Goal: Transaction & Acquisition: Purchase product/service

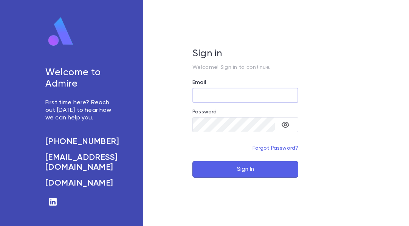
type input "**********"
click at [227, 164] on button "Sign In" at bounding box center [245, 169] width 106 height 17
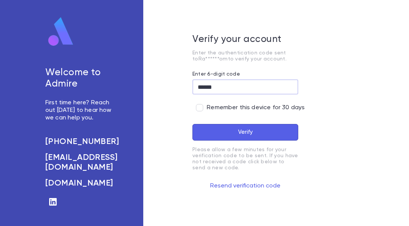
type input "******"
click at [216, 109] on span "Remember this device for 30 days" at bounding box center [256, 108] width 98 height 8
click at [227, 128] on button "Verify" at bounding box center [245, 132] width 106 height 17
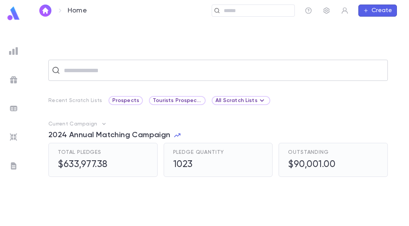
click at [99, 72] on input "text" at bounding box center [223, 70] width 323 height 14
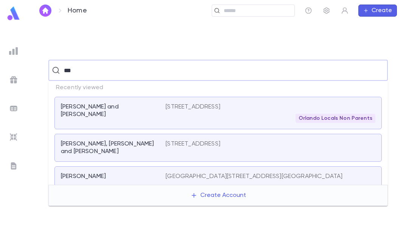
type input "****"
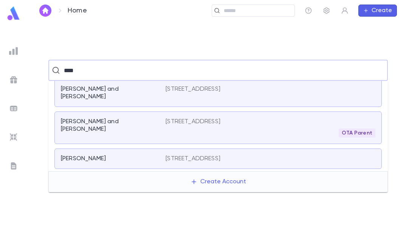
scroll to position [175, 0]
click at [128, 117] on div "[PERSON_NAME] and [PERSON_NAME]" at bounding box center [113, 127] width 105 height 20
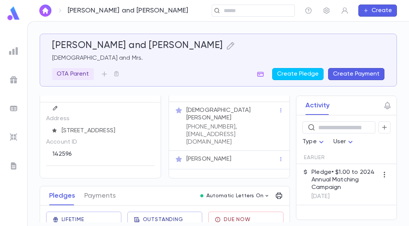
scroll to position [10, 0]
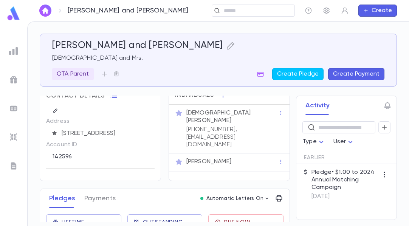
click at [244, 158] on div "Mrs. Leah Turk" at bounding box center [232, 162] width 92 height 8
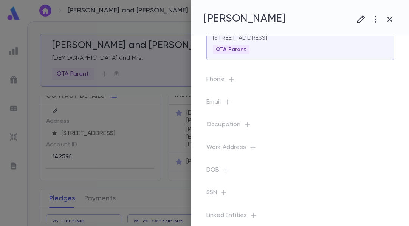
scroll to position [0, 0]
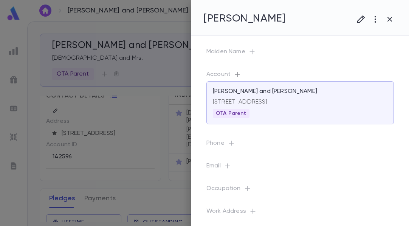
click at [238, 74] on icon "button" at bounding box center [237, 75] width 8 height 8
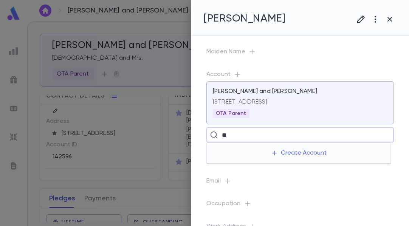
type input "*"
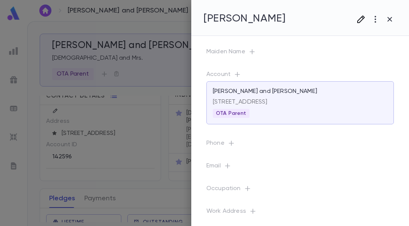
click at [365, 22] on icon "button" at bounding box center [360, 19] width 9 height 9
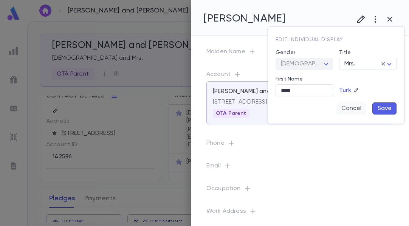
click at [353, 107] on button "Cancel" at bounding box center [351, 108] width 30 height 12
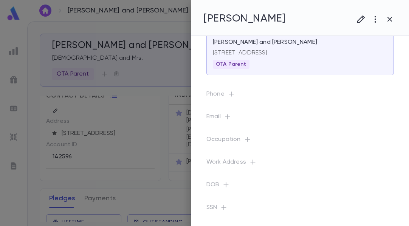
scroll to position [72, 0]
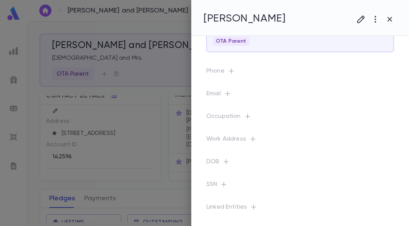
click at [244, 114] on icon "button" at bounding box center [248, 117] width 8 height 8
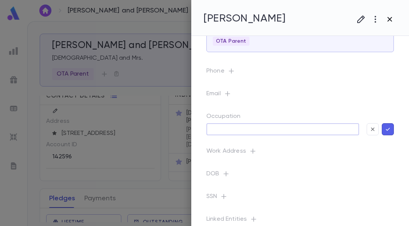
click at [394, 21] on icon "button" at bounding box center [389, 19] width 9 height 9
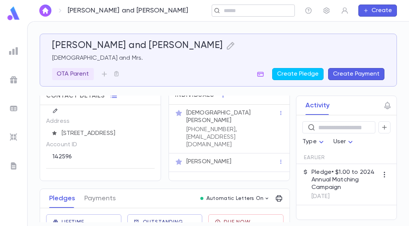
click at [236, 9] on input "text" at bounding box center [256, 10] width 70 height 7
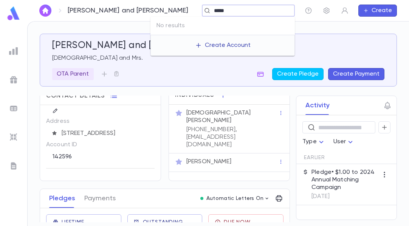
click at [225, 44] on button "Create Account" at bounding box center [223, 45] width 68 height 14
type input "*****"
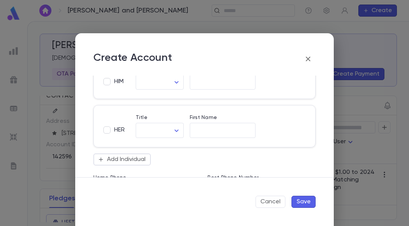
scroll to position [0, 0]
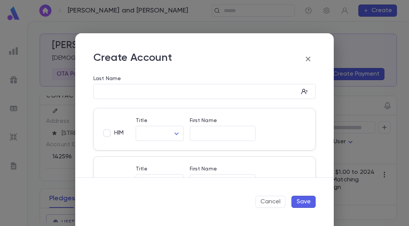
click at [304, 60] on icon "button" at bounding box center [307, 58] width 9 height 9
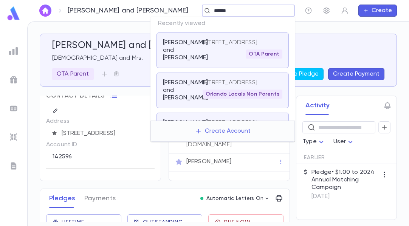
type input "*******"
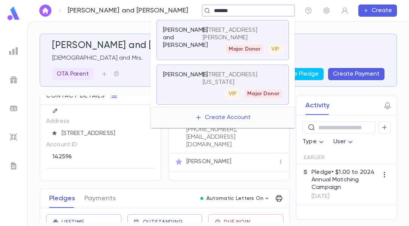
scroll to position [325, 0]
click at [184, 76] on p "[PERSON_NAME]" at bounding box center [185, 75] width 45 height 8
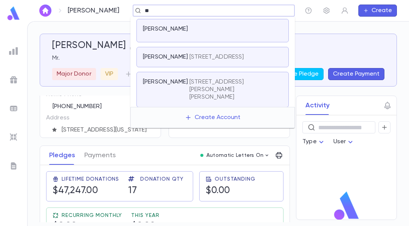
scroll to position [299, 0]
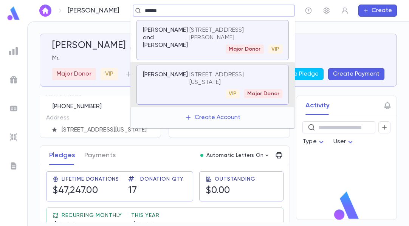
type input "*******"
click at [152, 40] on p "[PERSON_NAME] and [PERSON_NAME]" at bounding box center [165, 37] width 45 height 23
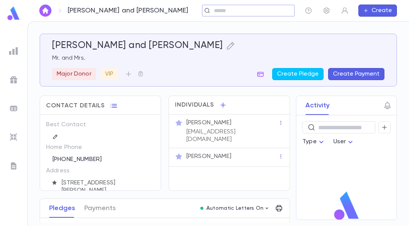
click at [212, 12] on input "text" at bounding box center [246, 10] width 68 height 7
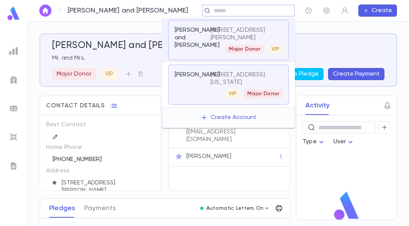
scroll to position [255, 0]
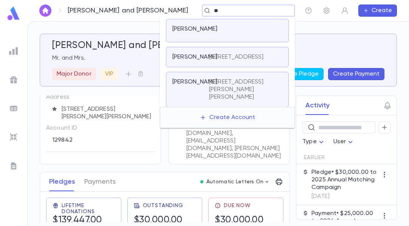
scroll to position [228, 0]
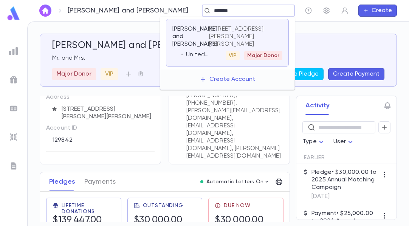
drag, startPoint x: 207, startPoint y: 8, endPoint x: 114, endPoint y: 6, distance: 92.6
click at [114, 6] on div "Wolfson, Aaron and Ellen ****** ​ Create" at bounding box center [218, 10] width 382 height 21
type input "**********"
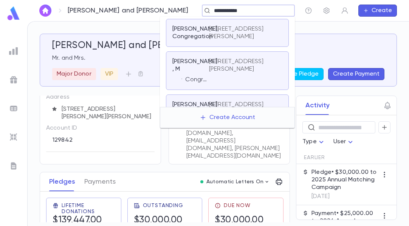
click at [189, 39] on p "[PERSON_NAME], Congregation" at bounding box center [195, 32] width 46 height 15
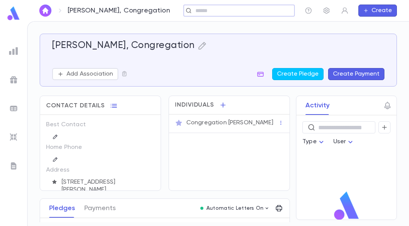
click at [193, 12] on input "text" at bounding box center [236, 10] width 87 height 7
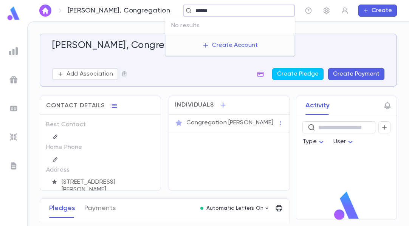
drag, startPoint x: 195, startPoint y: 13, endPoint x: 221, endPoint y: 8, distance: 26.2
click at [221, 8] on input "******" at bounding box center [236, 10] width 87 height 7
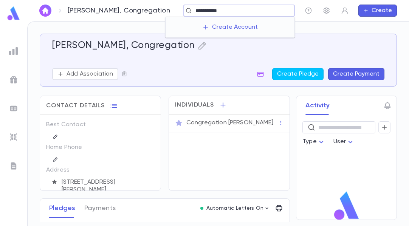
type input "**********"
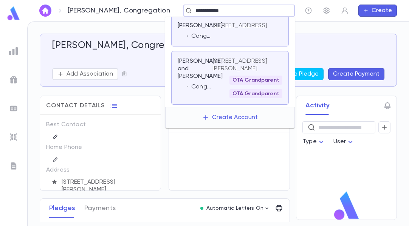
scroll to position [196, 0]
click at [226, 29] on p "[STREET_ADDRESS]" at bounding box center [239, 26] width 55 height 8
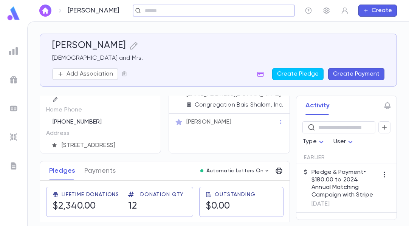
scroll to position [39, 0]
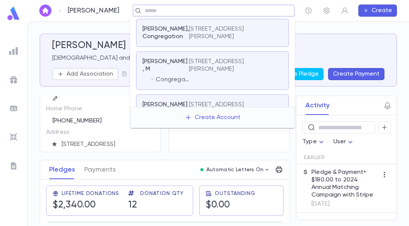
click at [146, 10] on input "text" at bounding box center [211, 10] width 138 height 7
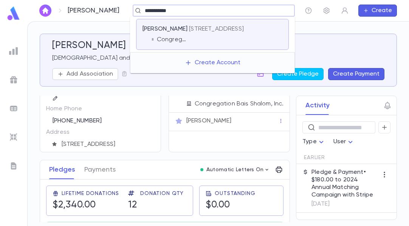
scroll to position [0, 0]
type input "**********"
click at [216, 137] on div "Individuals Rabbi Shai Rosenthal hishai@gmail.com Congregation Bais Shalom, Inc…" at bounding box center [228, 104] width 121 height 95
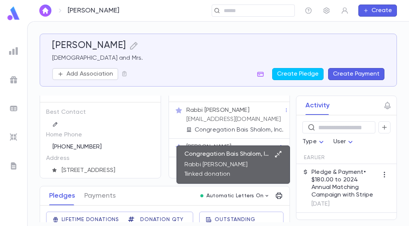
scroll to position [6, 0]
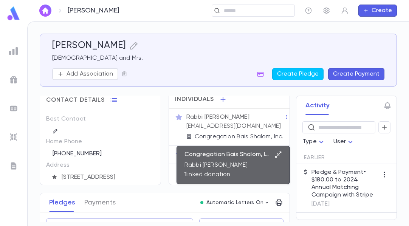
drag, startPoint x: 204, startPoint y: 105, endPoint x: 189, endPoint y: 137, distance: 35.5
click at [189, 137] on icon at bounding box center [188, 136] width 5 height 5
click at [207, 156] on p "Congregation Bais Shalom, Inc." at bounding box center [227, 155] width 87 height 8
click at [278, 153] on icon "button" at bounding box center [278, 155] width 8 height 8
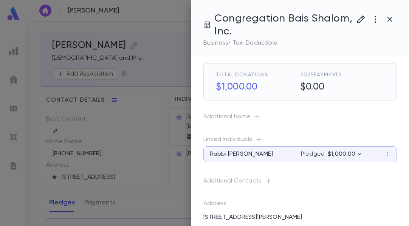
scroll to position [0, 0]
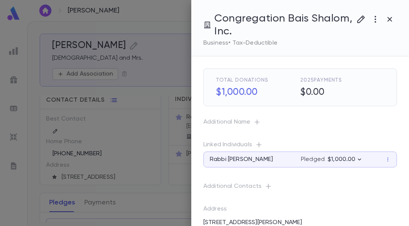
click at [158, 30] on div at bounding box center [204, 113] width 409 height 226
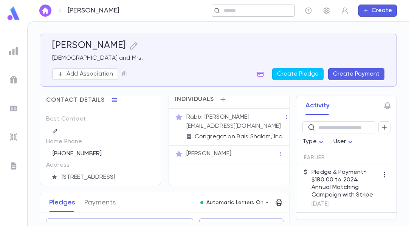
click at [232, 12] on input "text" at bounding box center [250, 10] width 59 height 7
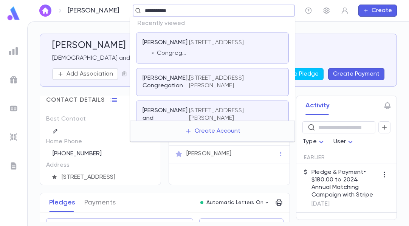
type input "**********"
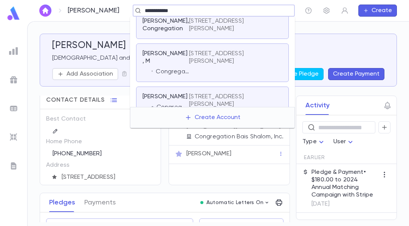
scroll to position [9, 0]
click at [213, 29] on p "[STREET_ADDRESS][PERSON_NAME]" at bounding box center [231, 23] width 84 height 15
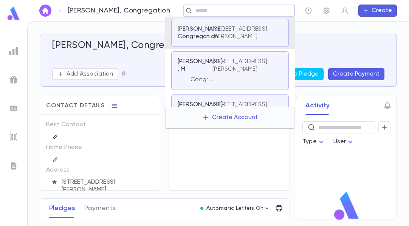
click at [193, 13] on input "text" at bounding box center [236, 10] width 87 height 7
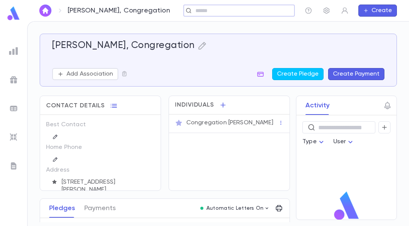
click at [193, 13] on input "text" at bounding box center [236, 10] width 87 height 7
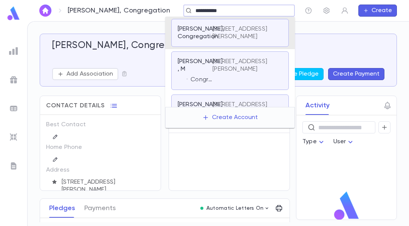
type input "**********"
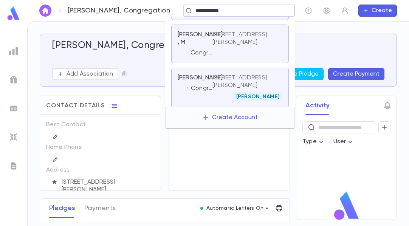
scroll to position [27, 0]
click at [201, 56] on div "Zupnick , M Congregation Bais Torah Utfilah: Rabbi's Charity Fund" at bounding box center [195, 44] width 35 height 26
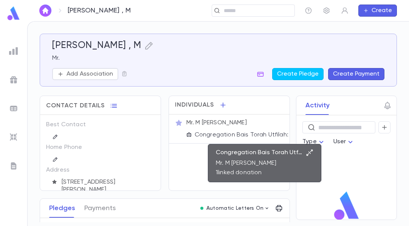
click at [243, 154] on p "Congregation Bais Torah Utfilah: Rabbi's Charity Fund" at bounding box center [259, 153] width 87 height 8
click at [309, 150] on icon "button" at bounding box center [310, 153] width 8 height 8
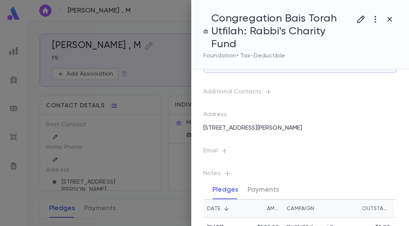
scroll to position [131, 0]
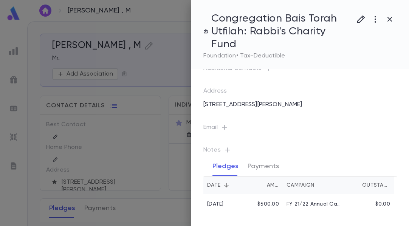
click at [169, 66] on div at bounding box center [204, 113] width 409 height 226
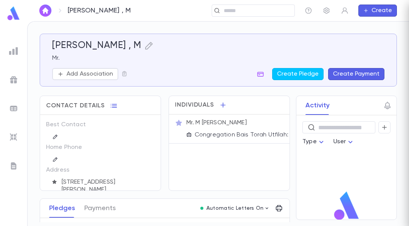
scroll to position [0, 0]
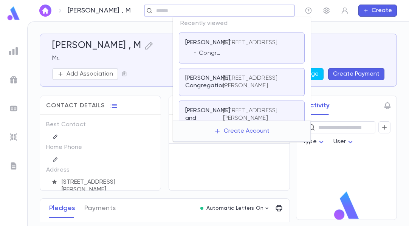
click at [230, 8] on input "text" at bounding box center [217, 10] width 126 height 7
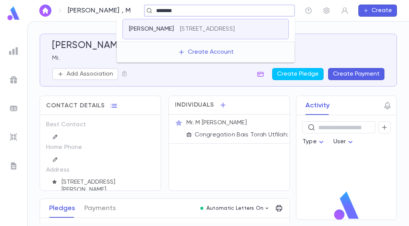
drag, startPoint x: 181, startPoint y: 8, endPoint x: 100, endPoint y: -7, distance: 82.2
click at [100, 0] on html "Zupnick , M ******** ​ Create Zupnick , M Mr. Add Association Create Pledge Cre…" at bounding box center [204, 113] width 409 height 226
type input "********"
click at [14, 45] on div at bounding box center [14, 51] width 14 height 14
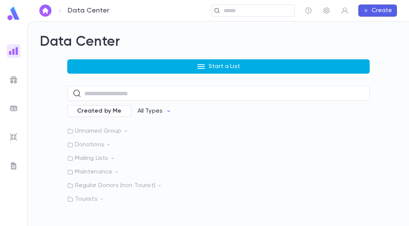
click at [136, 68] on button "Start a List" at bounding box center [218, 66] width 302 height 14
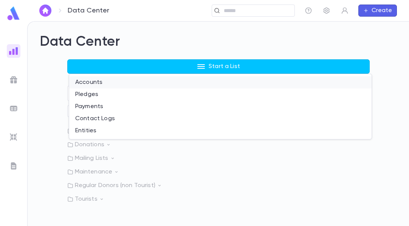
click at [97, 86] on li "Accounts" at bounding box center [220, 82] width 302 height 12
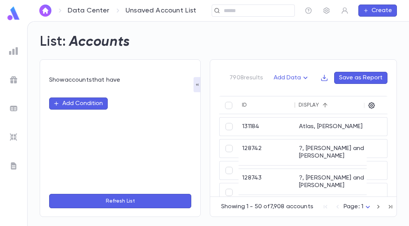
click at [94, 101] on button "Add Condition" at bounding box center [78, 103] width 59 height 12
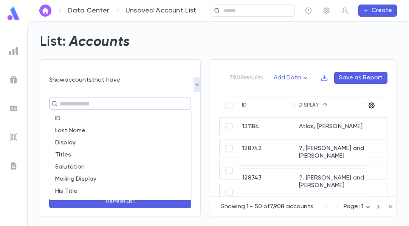
click at [100, 107] on input "text" at bounding box center [116, 103] width 119 height 11
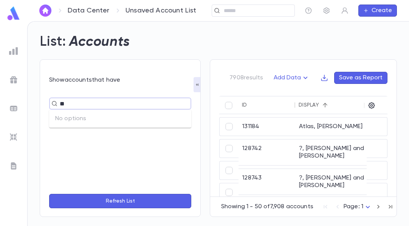
type input "*"
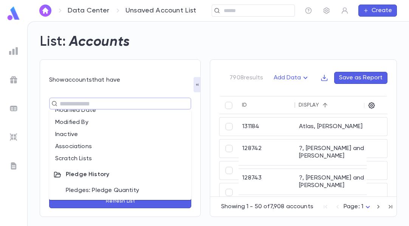
scroll to position [335, 0]
click at [79, 146] on li "Associations" at bounding box center [120, 146] width 142 height 12
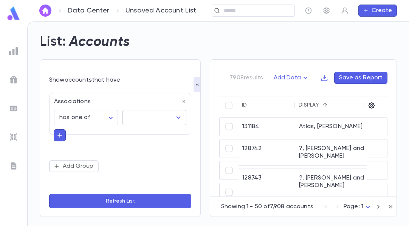
click at [133, 120] on input "text" at bounding box center [149, 117] width 46 height 14
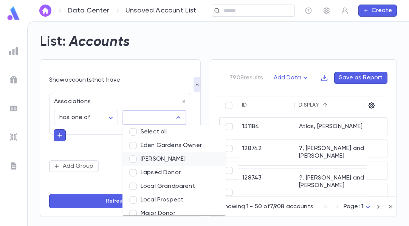
scroll to position [0, 0]
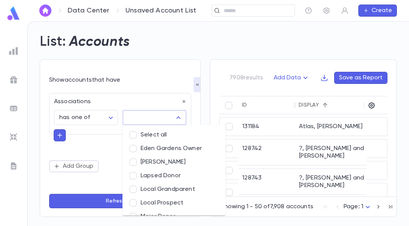
click at [62, 132] on icon "button" at bounding box center [59, 135] width 7 height 8
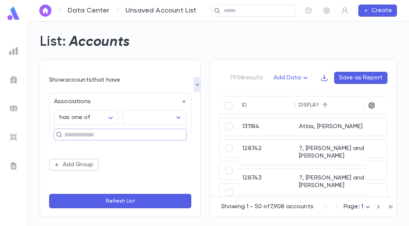
click at [85, 133] on input "text" at bounding box center [117, 134] width 110 height 11
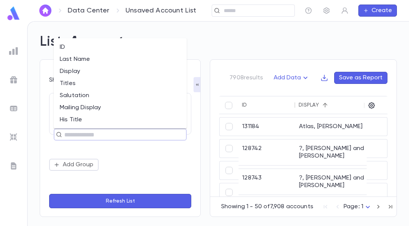
scroll to position [11, 0]
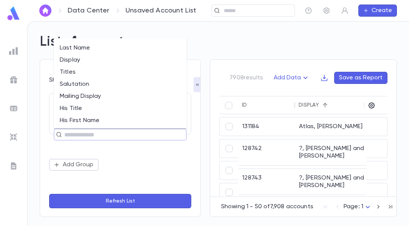
click at [58, 27] on div "List: Accounts" at bounding box center [214, 38] width 366 height 26
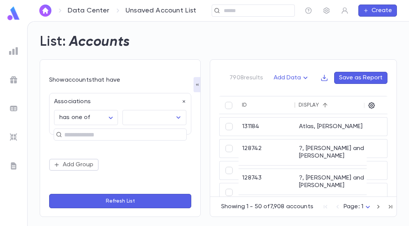
click at [15, 19] on img at bounding box center [13, 13] width 15 height 15
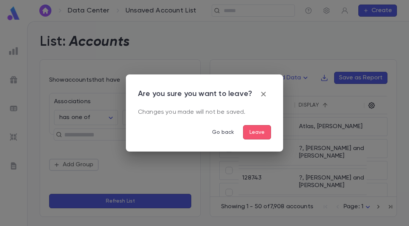
click at [261, 125] on button "Leave" at bounding box center [257, 132] width 28 height 14
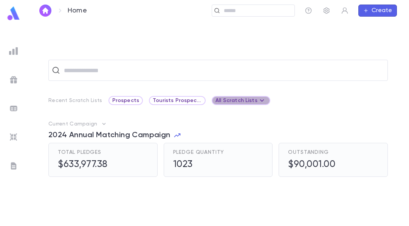
click at [240, 100] on div "All Scratch Lists" at bounding box center [240, 100] width 51 height 9
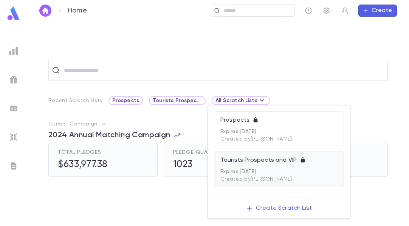
click at [253, 164] on p "Tourists Prospects and VIP" at bounding box center [259, 160] width 79 height 8
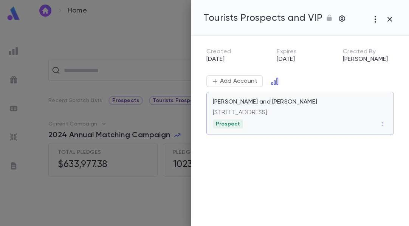
click at [244, 113] on p "[STREET_ADDRESS]" at bounding box center [300, 113] width 175 height 8
click at [125, 38] on div at bounding box center [204, 113] width 409 height 226
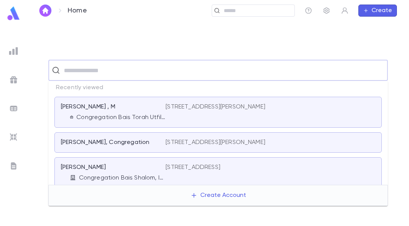
click at [130, 72] on input "text" at bounding box center [223, 70] width 323 height 14
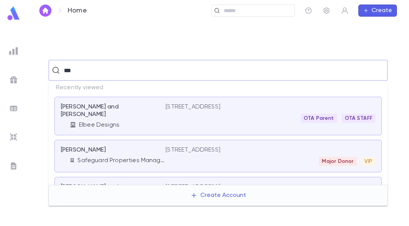
type input "****"
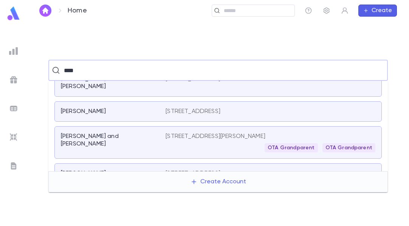
scroll to position [222, 0]
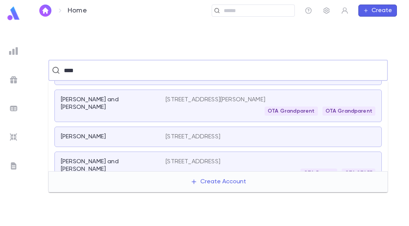
click at [151, 158] on div "Turk, Naftali and Leah Elbee Designs" at bounding box center [113, 171] width 105 height 26
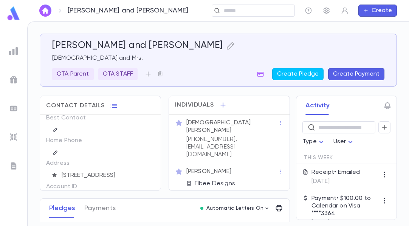
scroll to position [7, 0]
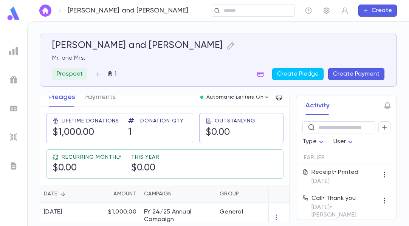
scroll to position [115, 0]
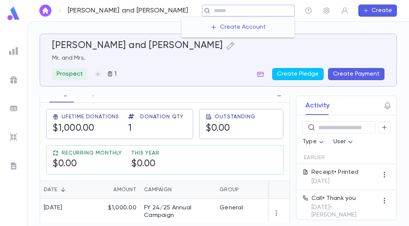
click at [246, 11] on input "text" at bounding box center [252, 10] width 80 height 7
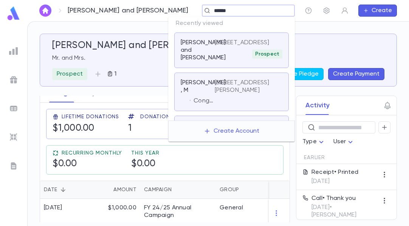
type input "*******"
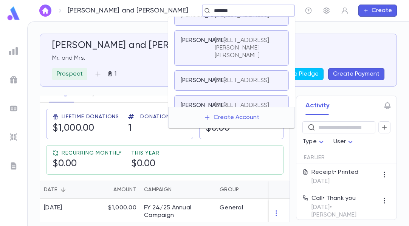
scroll to position [0, 0]
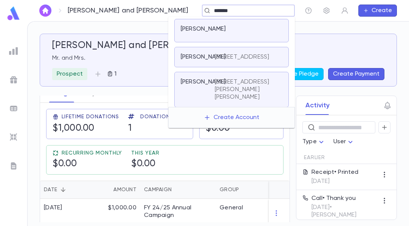
drag, startPoint x: 207, startPoint y: 10, endPoint x: 152, endPoint y: 2, distance: 55.8
click at [152, 2] on div "[PERSON_NAME] and [PERSON_NAME] ******* ​ Create" at bounding box center [218, 10] width 382 height 21
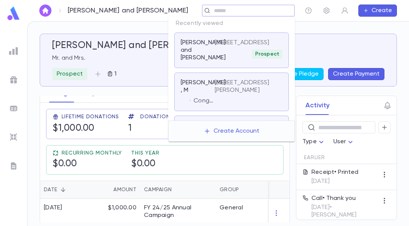
click at [15, 52] on img at bounding box center [13, 50] width 9 height 9
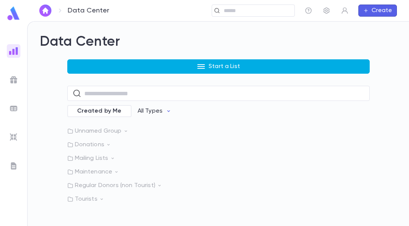
click at [123, 63] on button "Start a List" at bounding box center [218, 66] width 302 height 14
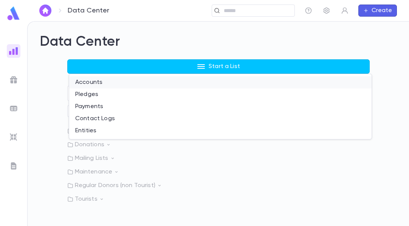
click at [101, 84] on li "Accounts" at bounding box center [220, 82] width 302 height 12
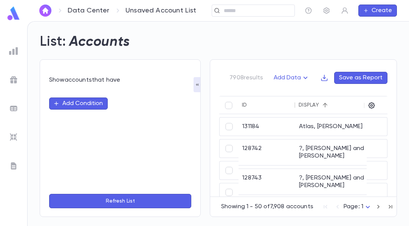
click at [85, 108] on button "Add Condition" at bounding box center [78, 103] width 59 height 12
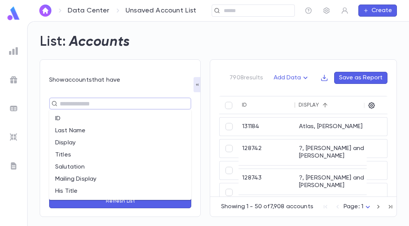
click at [98, 102] on input "text" at bounding box center [116, 103] width 119 height 11
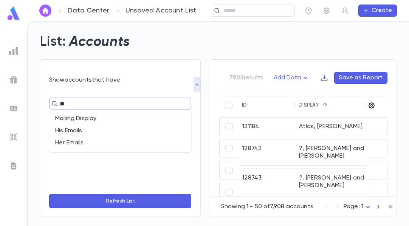
type input "*"
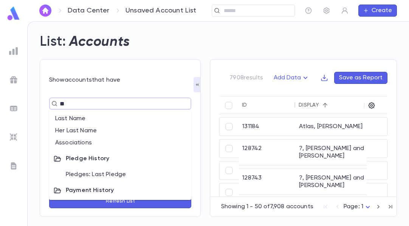
type input "***"
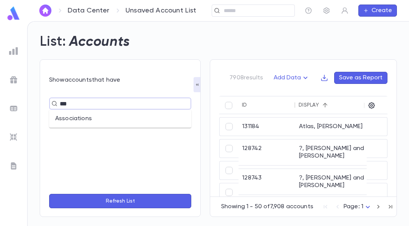
click at [83, 116] on li "Associations" at bounding box center [120, 119] width 142 height 12
click at [138, 121] on input "text" at bounding box center [149, 117] width 46 height 14
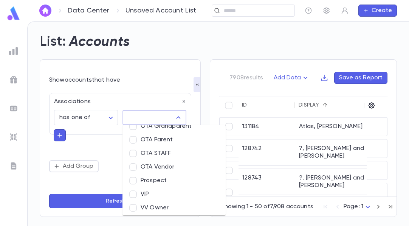
scroll to position [133, 0]
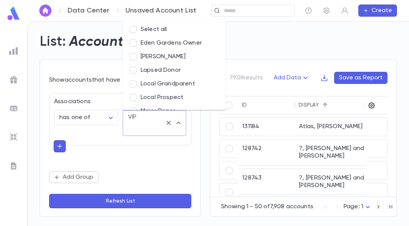
click at [81, 135] on div "**********" at bounding box center [120, 123] width 142 height 60
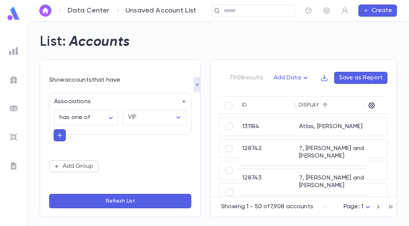
click at [64, 135] on button "button" at bounding box center [60, 135] width 12 height 12
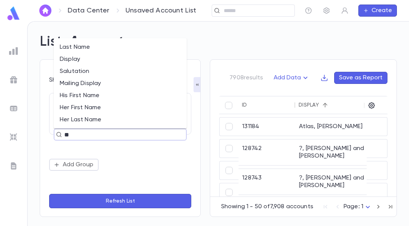
type input "***"
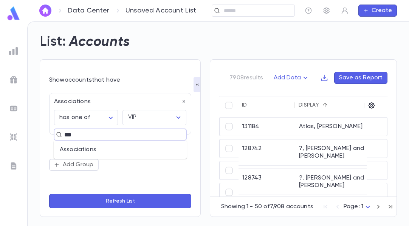
click at [83, 149] on li "Associations" at bounding box center [120, 150] width 133 height 12
click at [86, 132] on div "And" at bounding box center [120, 135] width 132 height 20
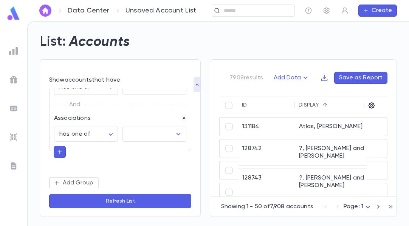
click at [182, 119] on icon "button" at bounding box center [183, 118] width 5 height 5
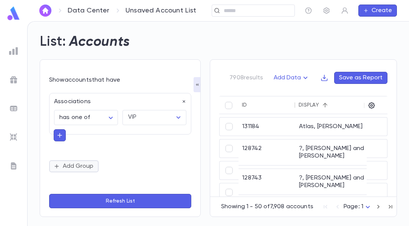
click at [83, 166] on button "Add Group" at bounding box center [73, 166] width 49 height 12
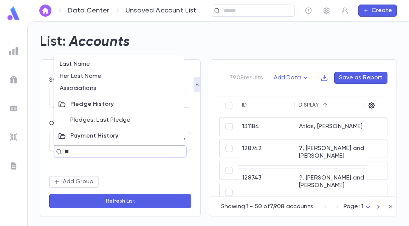
type input "***"
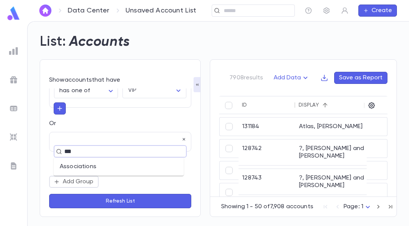
click at [92, 164] on li "Associations" at bounding box center [119, 167] width 130 height 12
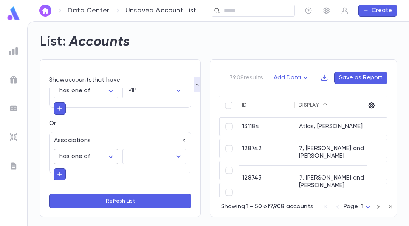
click at [102, 158] on body "**********" at bounding box center [204, 123] width 409 height 205
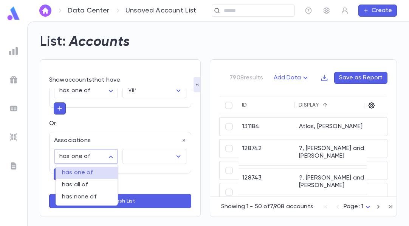
click at [102, 158] on div at bounding box center [204, 113] width 409 height 226
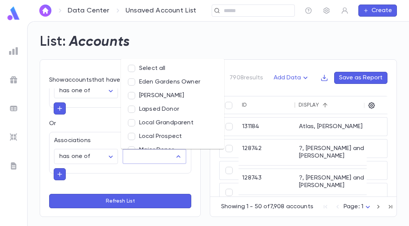
click at [129, 155] on input "text" at bounding box center [149, 156] width 46 height 14
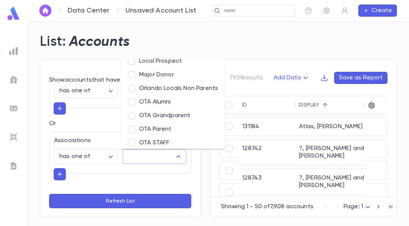
scroll to position [75, 0]
click at [113, 119] on div "**********" at bounding box center [120, 138] width 142 height 145
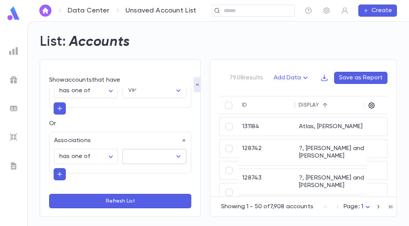
click at [126, 155] on input "text" at bounding box center [149, 156] width 46 height 14
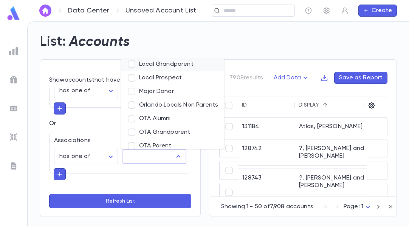
scroll to position [58, 0]
click at [159, 91] on li "Major Donor" at bounding box center [172, 92] width 103 height 14
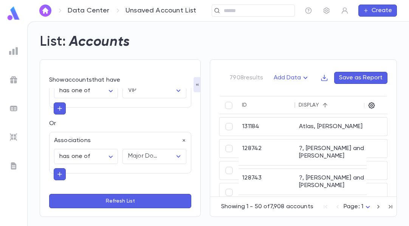
click at [121, 201] on button "Refresh List" at bounding box center [120, 201] width 142 height 14
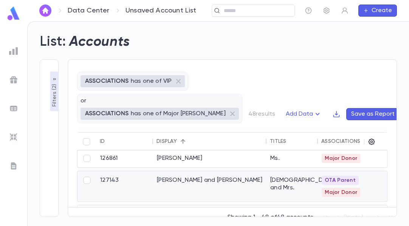
scroll to position [205, 0]
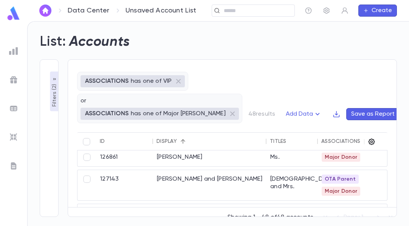
click at [368, 138] on icon "button" at bounding box center [372, 142] width 8 height 8
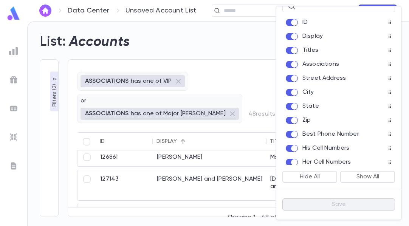
scroll to position [0, 0]
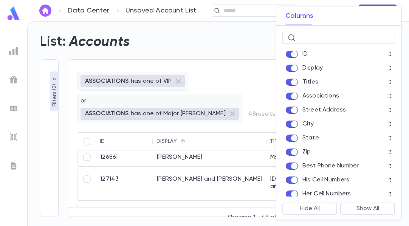
click at [222, 57] on div at bounding box center [204, 113] width 409 height 226
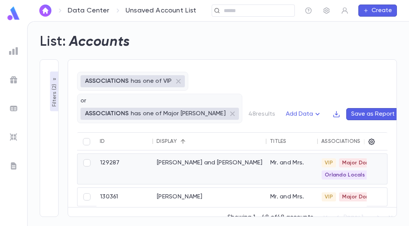
scroll to position [324, 0]
click at [210, 157] on div "[PERSON_NAME] and [PERSON_NAME]" at bounding box center [209, 168] width 113 height 30
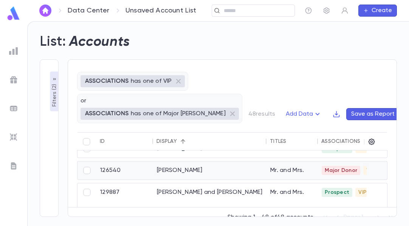
scroll to position [537, 0]
click at [203, 162] on div "[PERSON_NAME]" at bounding box center [209, 171] width 113 height 18
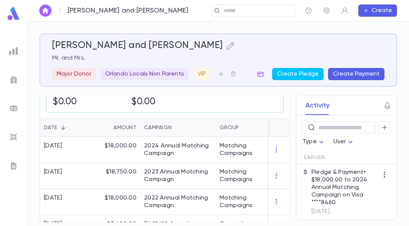
scroll to position [199, 0]
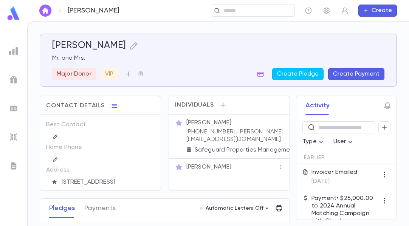
scroll to position [10, 0]
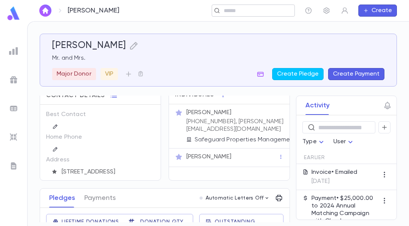
click at [233, 13] on input "text" at bounding box center [256, 10] width 70 height 7
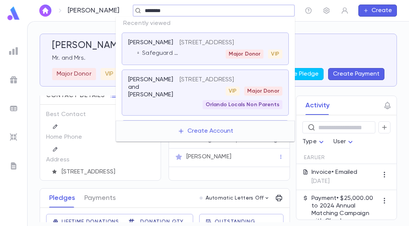
type input "*********"
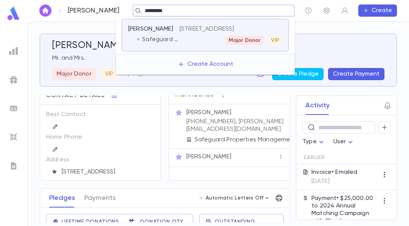
click at [161, 38] on p "Safeguard Properties Management LLC" at bounding box center [160, 40] width 37 height 8
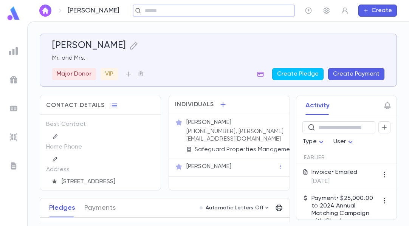
scroll to position [0, 0]
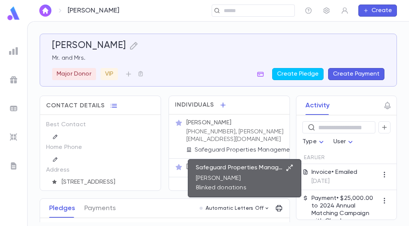
click at [256, 178] on p "Mr. Amir Jaffa" at bounding box center [239, 179] width 87 height 8
click at [294, 167] on div "Safeguard Properties Management LLC Mr. Amir Jaffa 8 linked donations" at bounding box center [251, 178] width 110 height 28
click at [288, 167] on icon "button" at bounding box center [290, 168] width 8 height 8
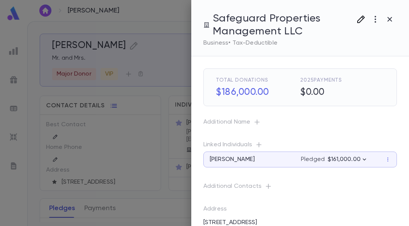
click at [362, 19] on icon "button" at bounding box center [360, 19] width 9 height 9
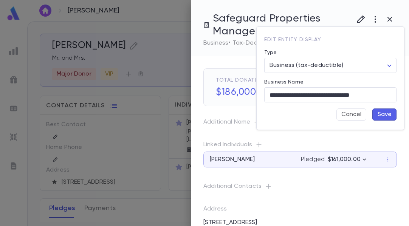
click at [238, 48] on div at bounding box center [204, 113] width 409 height 226
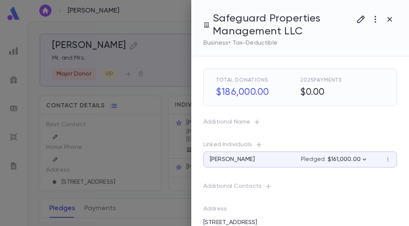
click at [375, 20] on icon "button" at bounding box center [375, 19] width 2 height 7
click at [146, 23] on div at bounding box center [204, 113] width 409 height 226
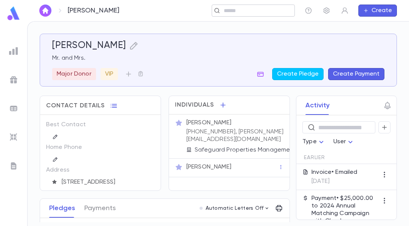
click at [243, 14] on input "text" at bounding box center [250, 10] width 59 height 7
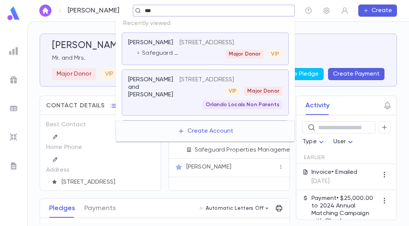
type input "****"
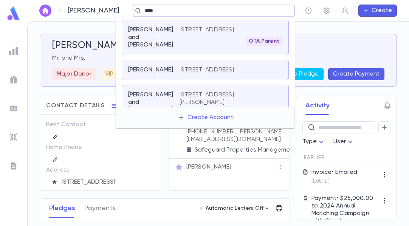
scroll to position [218, 0]
click at [171, 48] on div "[PERSON_NAME] and [PERSON_NAME]" at bounding box center [153, 37] width 51 height 23
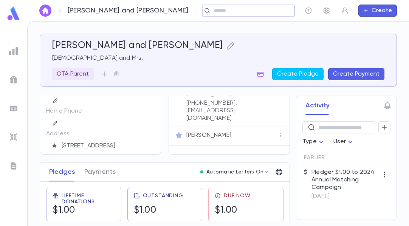
scroll to position [47, 0]
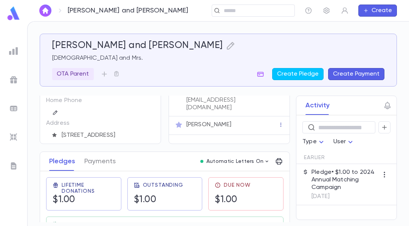
click at [280, 123] on icon "button" at bounding box center [280, 125] width 1 height 4
click at [249, 114] on div at bounding box center [204, 113] width 409 height 226
click at [228, 119] on div "Mrs. Leah Turk" at bounding box center [231, 124] width 93 height 11
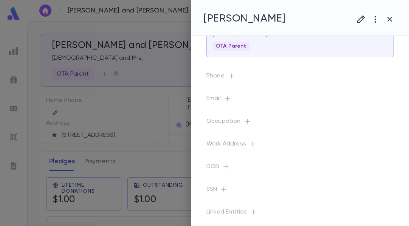
scroll to position [68, 0]
click at [247, 119] on icon "button" at bounding box center [247, 120] width 5 height 5
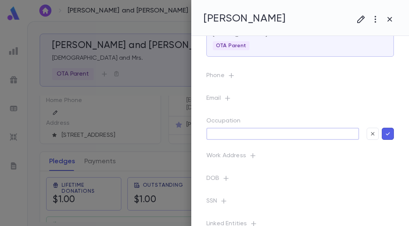
click at [249, 134] on input "text" at bounding box center [282, 134] width 153 height 12
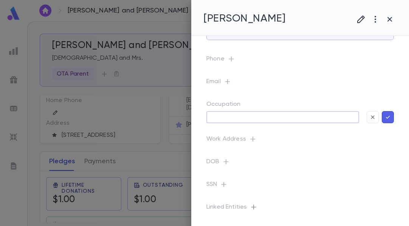
click at [253, 207] on icon "button" at bounding box center [253, 206] width 5 height 5
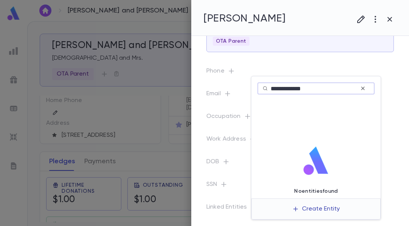
type input "**********"
click at [304, 205] on button "Create Entity" at bounding box center [316, 209] width 60 height 14
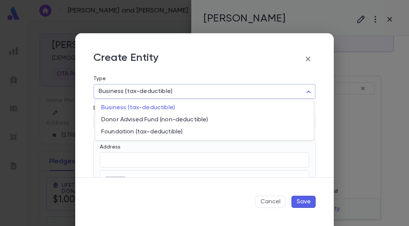
click at [149, 89] on body "Turk, Naftali and Leah ​ Create Turk, Naftali and Leah Rabbi and Mrs. OTA Paren…" at bounding box center [204, 123] width 409 height 205
click at [149, 89] on div at bounding box center [204, 113] width 409 height 226
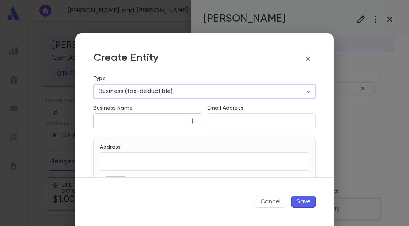
click at [120, 122] on input "Business Name" at bounding box center [140, 121] width 95 height 9
type input "**********"
click at [226, 125] on div "​" at bounding box center [261, 120] width 108 height 15
click at [215, 121] on input "**********" at bounding box center [261, 121] width 108 height 9
click at [236, 121] on input "**********" at bounding box center [261, 121] width 108 height 9
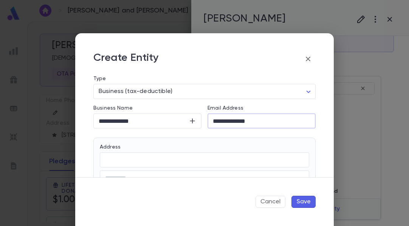
click at [269, 121] on input "**********" at bounding box center [261, 121] width 108 height 9
type input "**********"
click at [126, 155] on div "​" at bounding box center [204, 159] width 209 height 15
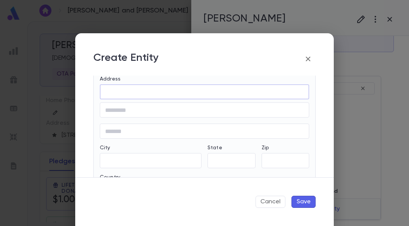
scroll to position [68, 0]
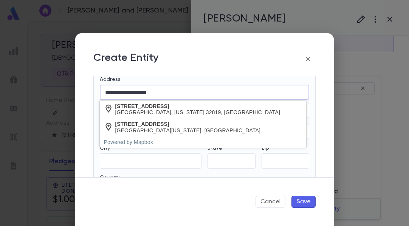
click at [219, 110] on div "8510 Cedar Cove Court Orlando, Florida 32819, United States" at bounding box center [203, 109] width 206 height 18
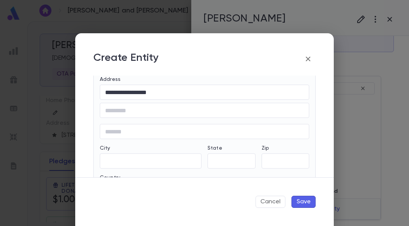
type input "**********"
type input "**"
type input "*******"
type input "**********"
type input "*****"
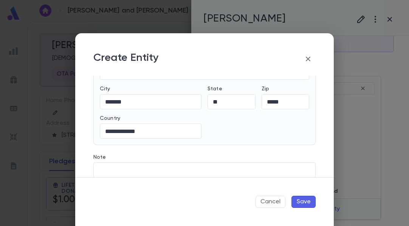
scroll to position [136, 0]
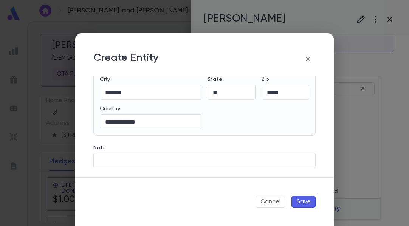
click at [303, 201] on button "Save" at bounding box center [303, 202] width 24 height 12
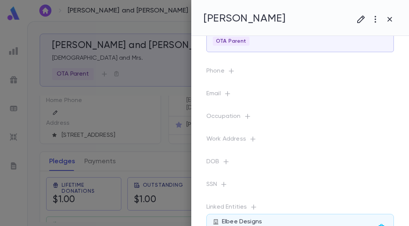
scroll to position [103, 0]
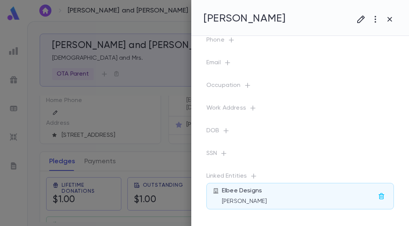
click at [163, 158] on div at bounding box center [204, 113] width 409 height 226
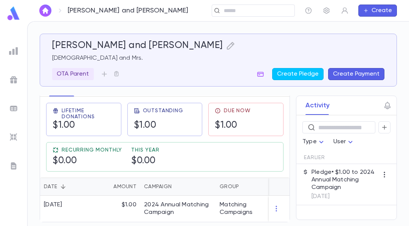
scroll to position [0, 0]
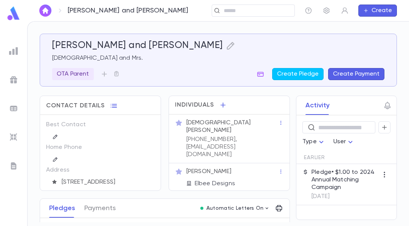
click at [221, 180] on p "Elbee Designs" at bounding box center [215, 184] width 40 height 8
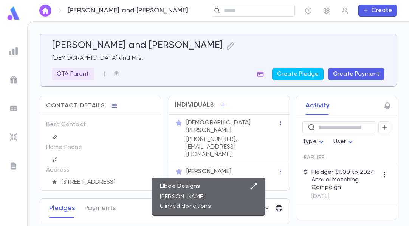
click at [254, 185] on icon "button" at bounding box center [253, 186] width 6 height 6
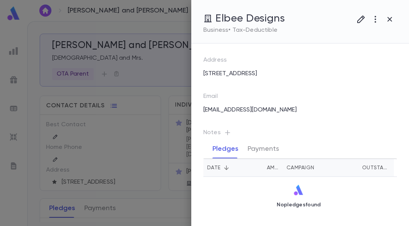
scroll to position [138, 0]
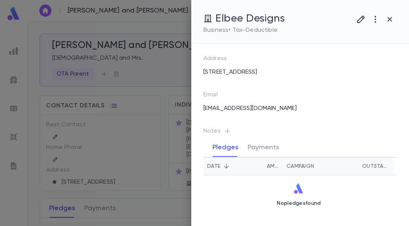
click at [130, 19] on div at bounding box center [204, 113] width 409 height 226
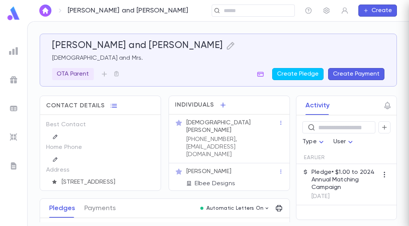
scroll to position [0, 0]
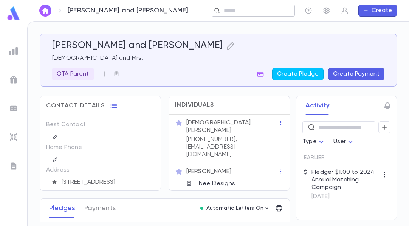
click at [233, 8] on input "text" at bounding box center [250, 10] width 59 height 7
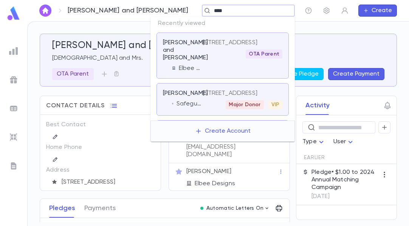
type input "*****"
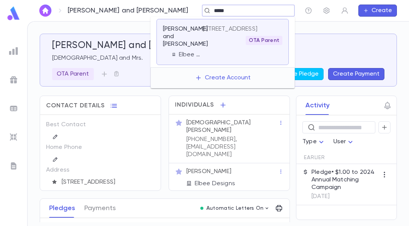
click at [218, 33] on p "[STREET_ADDRESS]" at bounding box center [229, 29] width 55 height 8
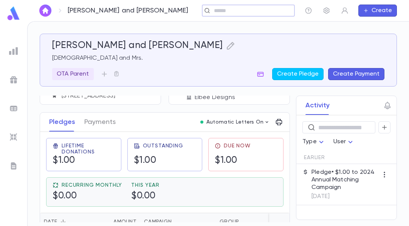
scroll to position [124, 0]
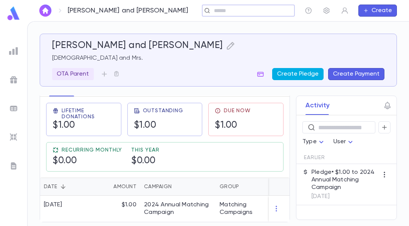
click at [299, 71] on button "Create Pledge" at bounding box center [297, 74] width 51 height 12
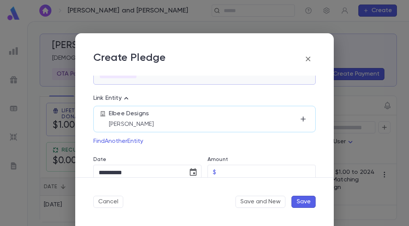
scroll to position [43, 0]
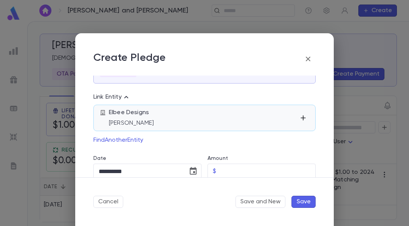
click at [299, 117] on icon "button" at bounding box center [303, 118] width 8 height 8
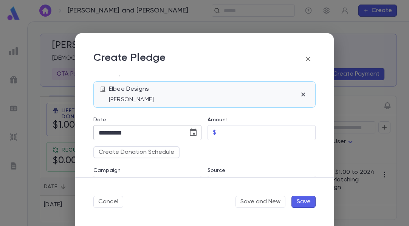
scroll to position [80, 0]
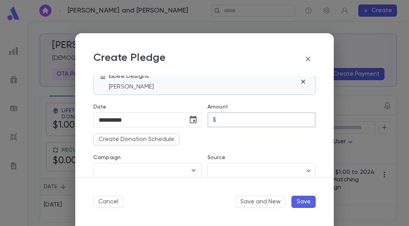
click at [222, 121] on input "Amount" at bounding box center [267, 120] width 96 height 15
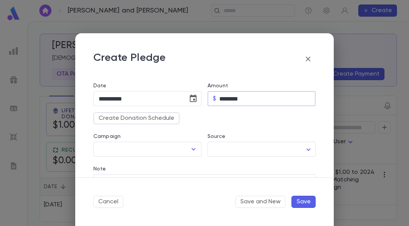
scroll to position [101, 0]
type input "********"
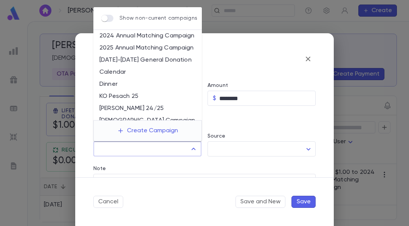
click at [162, 148] on input "Campaign" at bounding box center [142, 149] width 90 height 14
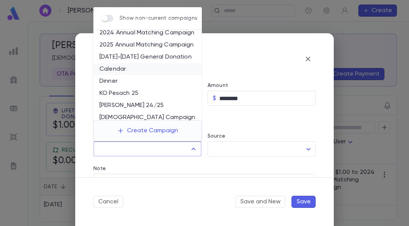
scroll to position [0, 0]
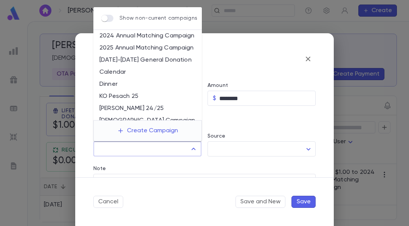
click at [119, 73] on li "Calendar" at bounding box center [147, 72] width 108 height 12
type input "********"
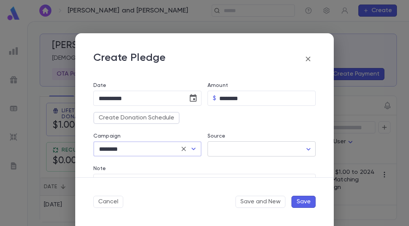
click at [232, 149] on body "Turk, Naftali and Leah ​ Create Turk, Naftali and Leah Rabbi and Mrs. OTA Paren…" at bounding box center [204, 123] width 409 height 205
click at [237, 117] on div at bounding box center [204, 113] width 409 height 226
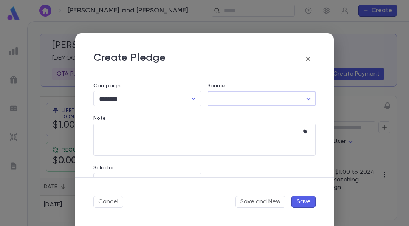
scroll to position [172, 0]
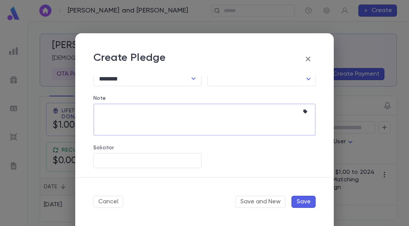
click at [184, 115] on textarea "Note" at bounding box center [199, 120] width 200 height 32
type textarea "**********"
click at [140, 161] on input "Solicitor" at bounding box center [147, 160] width 101 height 14
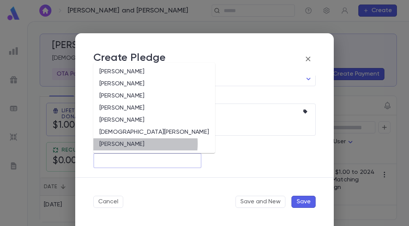
click at [129, 144] on li "Rabbi Turk" at bounding box center [154, 144] width 122 height 12
type input "**********"
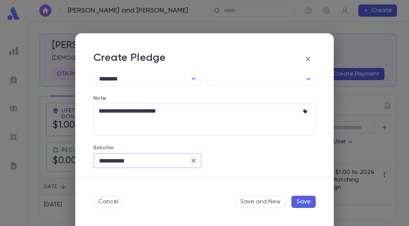
click at [306, 199] on button "Save" at bounding box center [303, 202] width 24 height 12
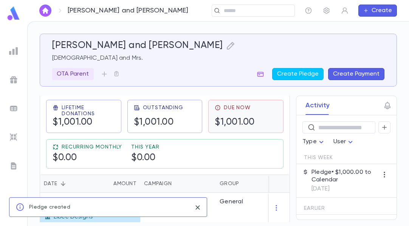
scroll to position [155, 0]
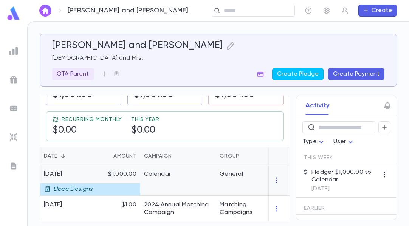
click at [273, 176] on icon "button" at bounding box center [277, 180] width 8 height 8
click at [228, 184] on div at bounding box center [204, 113] width 409 height 226
click at [261, 73] on icon "button" at bounding box center [260, 74] width 6 height 5
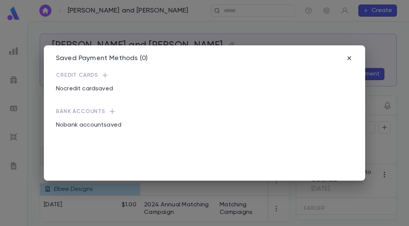
click at [102, 75] on icon "button" at bounding box center [105, 75] width 8 height 8
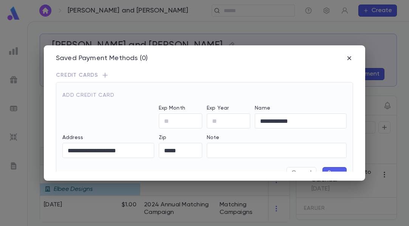
type input "**********"
type input "*****"
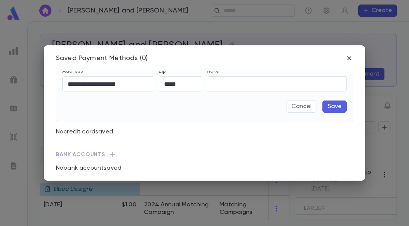
scroll to position [73, 0]
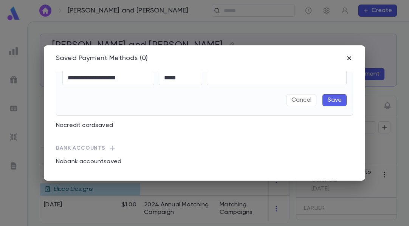
click at [349, 57] on icon "button" at bounding box center [349, 58] width 8 height 8
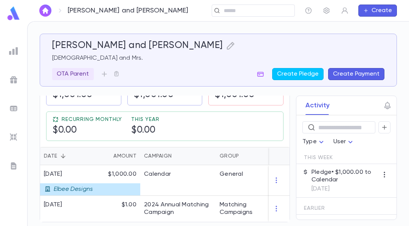
click at [359, 76] on button "Create Payment" at bounding box center [356, 74] width 56 height 12
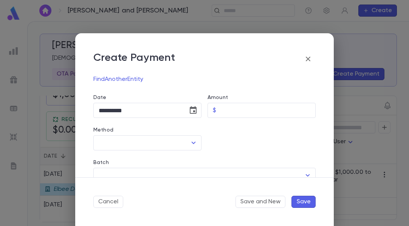
scroll to position [104, 0]
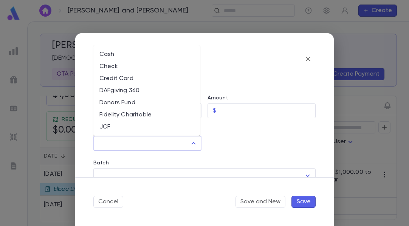
click at [153, 142] on input "Method" at bounding box center [142, 143] width 90 height 14
click at [135, 77] on li "Credit Card" at bounding box center [146, 79] width 107 height 12
type input "**********"
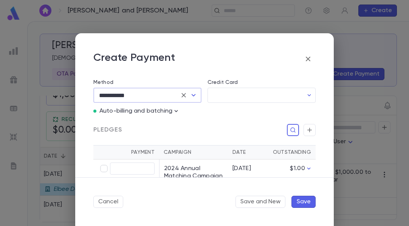
scroll to position [153, 0]
click at [244, 90] on input "Credit Card" at bounding box center [255, 94] width 96 height 15
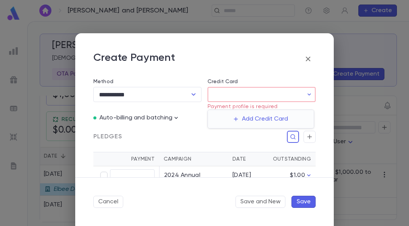
click at [172, 119] on div at bounding box center [204, 113] width 409 height 226
click at [178, 117] on icon "button" at bounding box center [176, 118] width 3 height 2
click at [256, 86] on div at bounding box center [204, 113] width 409 height 226
click at [249, 99] on input "Credit Card" at bounding box center [255, 94] width 96 height 15
click at [254, 122] on button "Add Credit Card" at bounding box center [260, 119] width 63 height 12
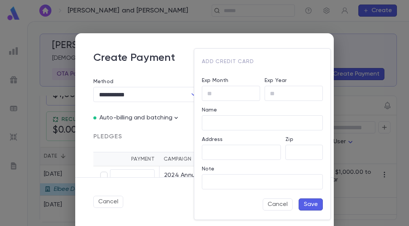
type input "**********"
type input "*****"
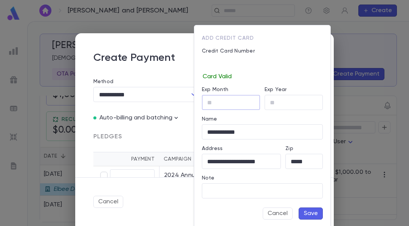
click at [208, 94] on div "Exp Month ​" at bounding box center [228, 94] width 63 height 29
type input "*"
click at [284, 101] on input "Exp Year" at bounding box center [293, 102] width 58 height 15
type input "**"
click at [306, 212] on button "Save" at bounding box center [310, 213] width 24 height 12
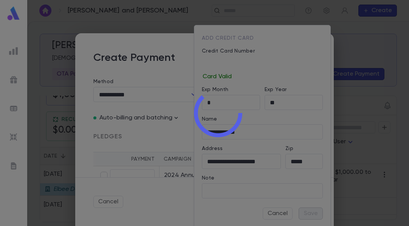
type input "********"
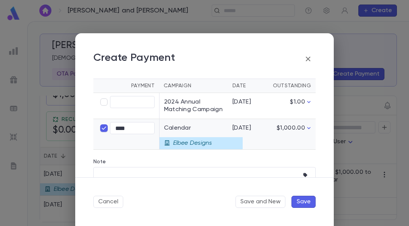
scroll to position [206, 0]
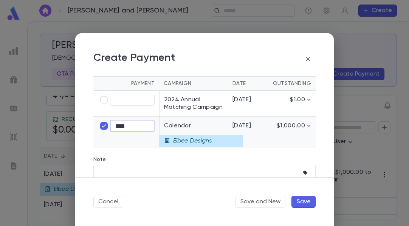
click at [133, 132] on input "****" at bounding box center [132, 126] width 45 height 12
type input "****"
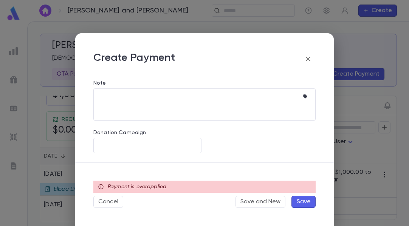
scroll to position [290, 0]
type input "******"
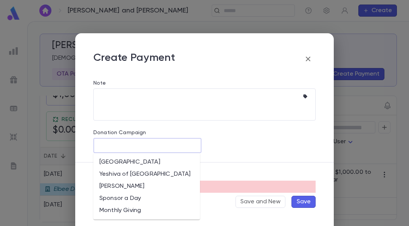
click at [127, 142] on input "Donation Campaign" at bounding box center [147, 145] width 101 height 14
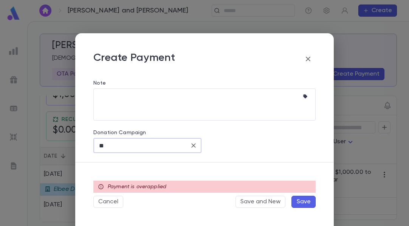
type input "*"
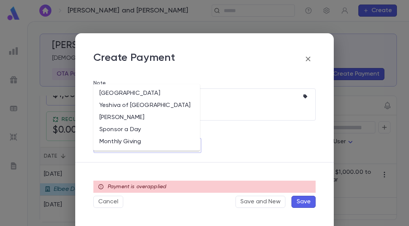
scroll to position [273, 0]
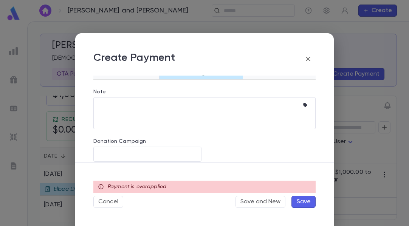
click at [273, 91] on div "Note * ​" at bounding box center [201, 104] width 228 height 49
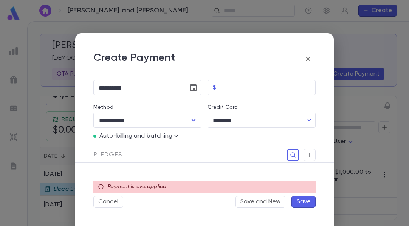
scroll to position [95, 0]
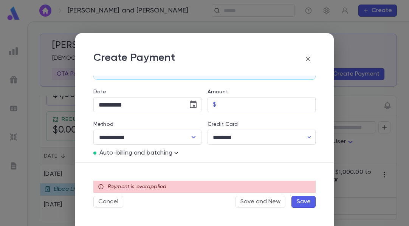
click at [174, 153] on icon "button" at bounding box center [176, 153] width 8 height 8
click at [162, 159] on div at bounding box center [204, 113] width 409 height 226
click at [162, 153] on p "Auto-billing and batching" at bounding box center [135, 153] width 73 height 8
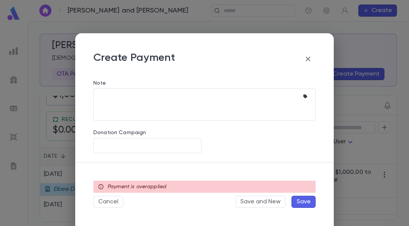
scroll to position [290, 0]
click at [306, 59] on icon "button" at bounding box center [307, 58] width 9 height 9
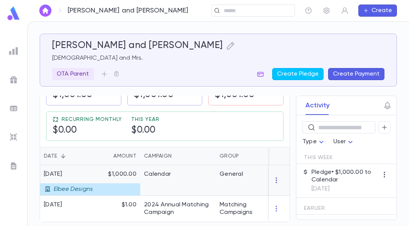
click at [274, 176] on icon "button" at bounding box center [277, 180] width 8 height 8
click at [207, 176] on div at bounding box center [204, 113] width 409 height 226
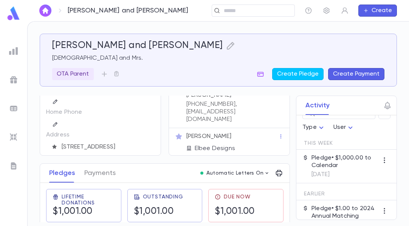
scroll to position [35, 0]
click at [105, 73] on icon "button" at bounding box center [104, 74] width 8 height 8
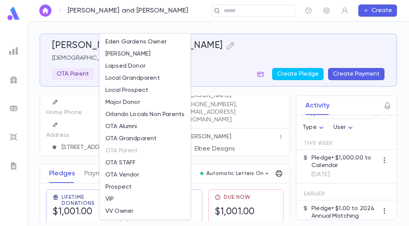
click at [213, 56] on div at bounding box center [204, 113] width 409 height 226
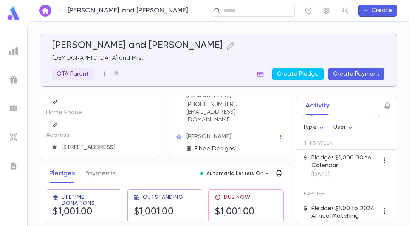
click at [102, 79] on button "button" at bounding box center [104, 74] width 12 height 12
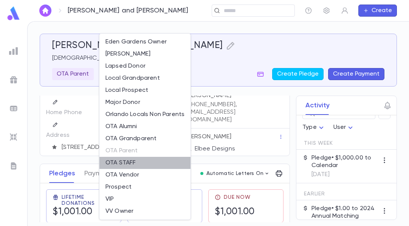
click at [127, 161] on li "OTA STAFF" at bounding box center [144, 163] width 91 height 12
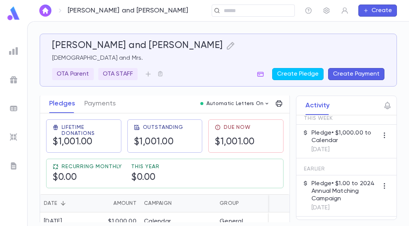
scroll to position [105, 0]
click at [102, 107] on button "Payments" at bounding box center [99, 103] width 31 height 19
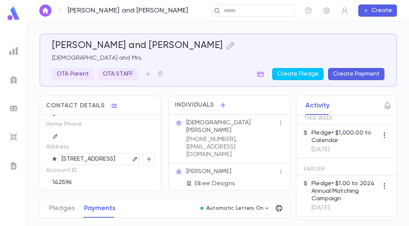
scroll to position [59, 0]
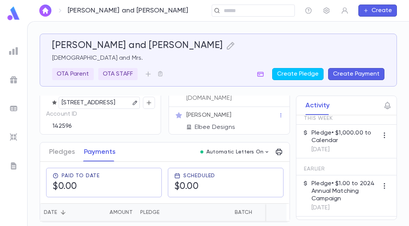
click at [340, 74] on button "Create Payment" at bounding box center [356, 74] width 56 height 12
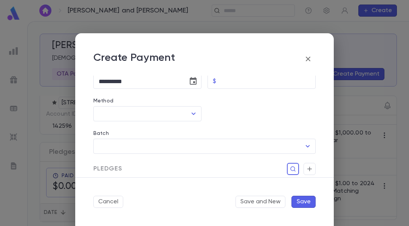
scroll to position [134, 0]
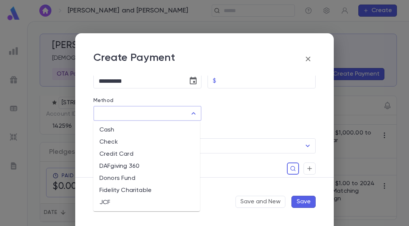
click at [162, 115] on input "Method" at bounding box center [142, 113] width 90 height 14
click at [232, 77] on input "Amount" at bounding box center [267, 81] width 96 height 15
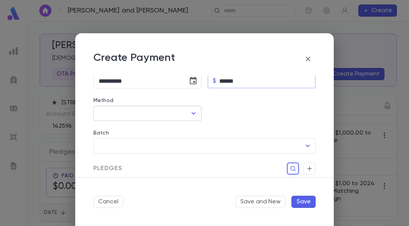
type input "******"
click at [153, 116] on input "Method" at bounding box center [142, 113] width 90 height 14
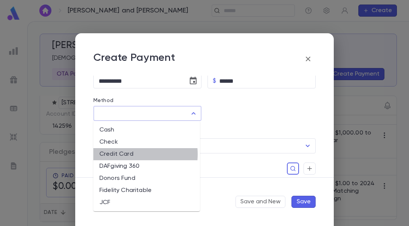
click at [126, 154] on li "Credit Card" at bounding box center [146, 154] width 107 height 12
type input "**********"
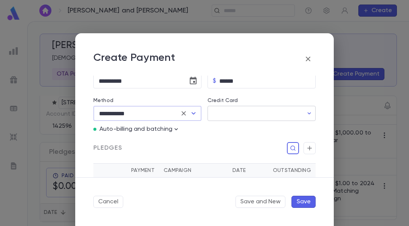
click at [235, 110] on input "Credit Card" at bounding box center [255, 113] width 96 height 15
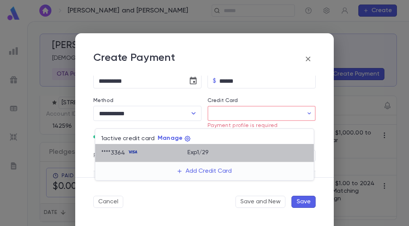
click at [205, 157] on div "Exp 1 / 29" at bounding box center [247, 151] width 121 height 14
type input "********"
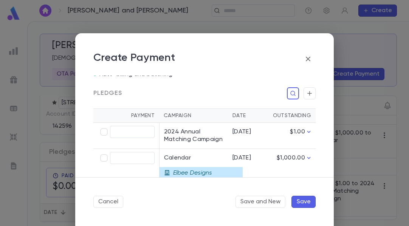
scroll to position [189, 0]
type input "******"
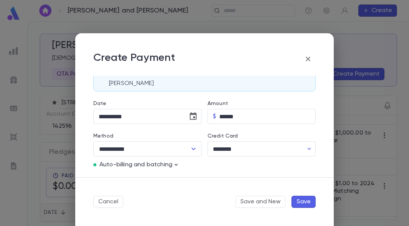
scroll to position [83, 0]
click at [165, 118] on input "**********" at bounding box center [137, 116] width 89 height 15
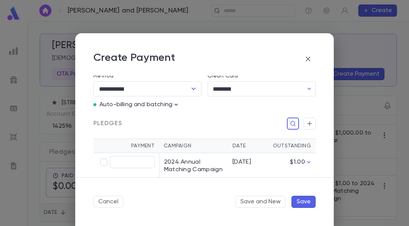
scroll to position [142, 0]
click at [174, 107] on icon "button" at bounding box center [176, 106] width 8 height 8
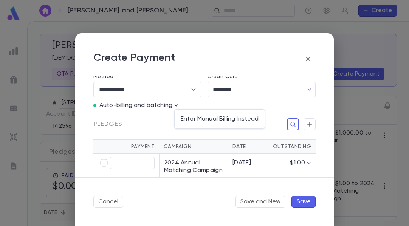
click at [194, 102] on div at bounding box center [204, 113] width 409 height 226
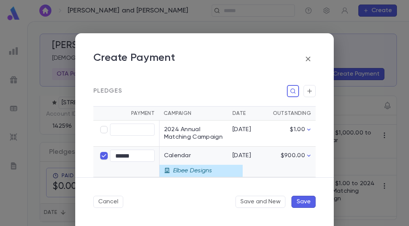
scroll to position [117, 0]
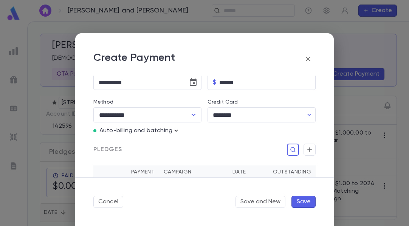
click at [175, 132] on icon "button" at bounding box center [176, 131] width 8 height 8
click at [186, 142] on p "Enter Manual Billing Instead" at bounding box center [220, 145] width 78 height 8
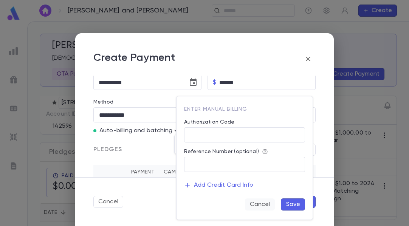
click at [262, 202] on button "Cancel" at bounding box center [260, 204] width 30 height 12
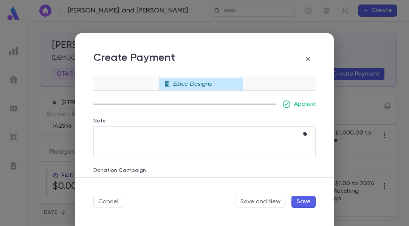
scroll to position [293, 0]
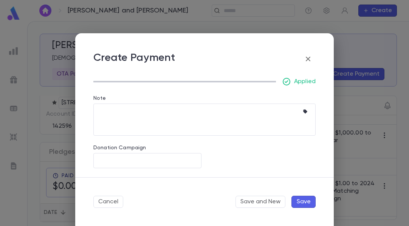
click at [304, 200] on button "Save" at bounding box center [303, 202] width 24 height 12
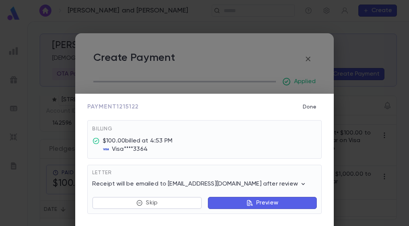
scroll to position [39, 0]
click at [258, 204] on p "Preview" at bounding box center [267, 203] width 22 height 8
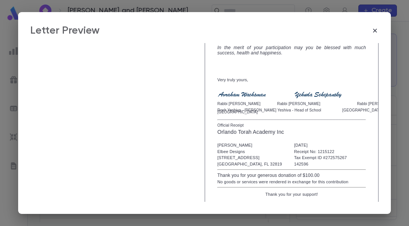
scroll to position [194, 0]
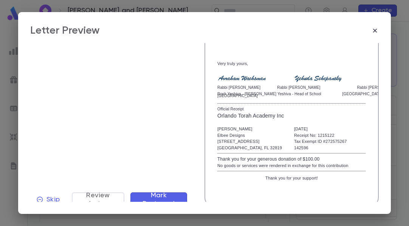
click at [164, 195] on span "Mark Reviewed" at bounding box center [158, 199] width 45 height 17
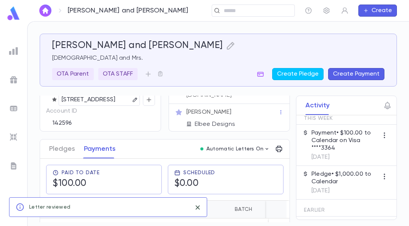
scroll to position [90, 0]
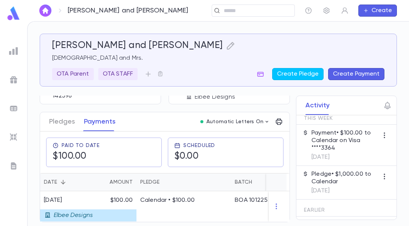
click at [100, 104] on div "Contact Details Best Contact Home Phone Address 8510 Cedar Cove Court, Orlando …" at bounding box center [165, 115] width 250 height 213
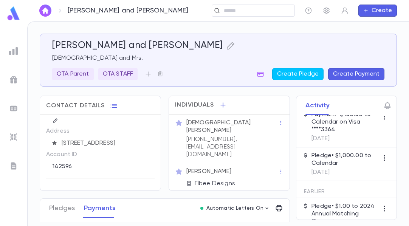
scroll to position [0, 0]
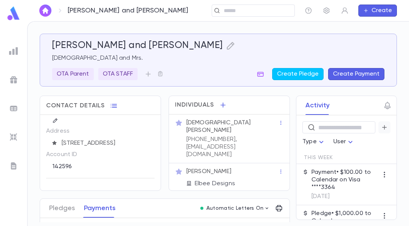
click at [381, 128] on icon "button" at bounding box center [384, 128] width 7 height 8
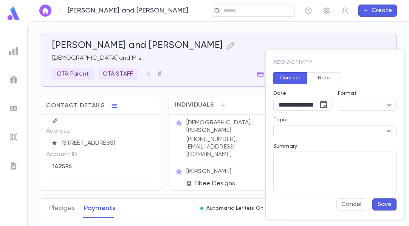
click at [359, 198] on div "Cancel Save" at bounding box center [331, 201] width 129 height 18
click at [352, 204] on button "Cancel" at bounding box center [351, 204] width 30 height 12
